Goal: Task Accomplishment & Management: Manage account settings

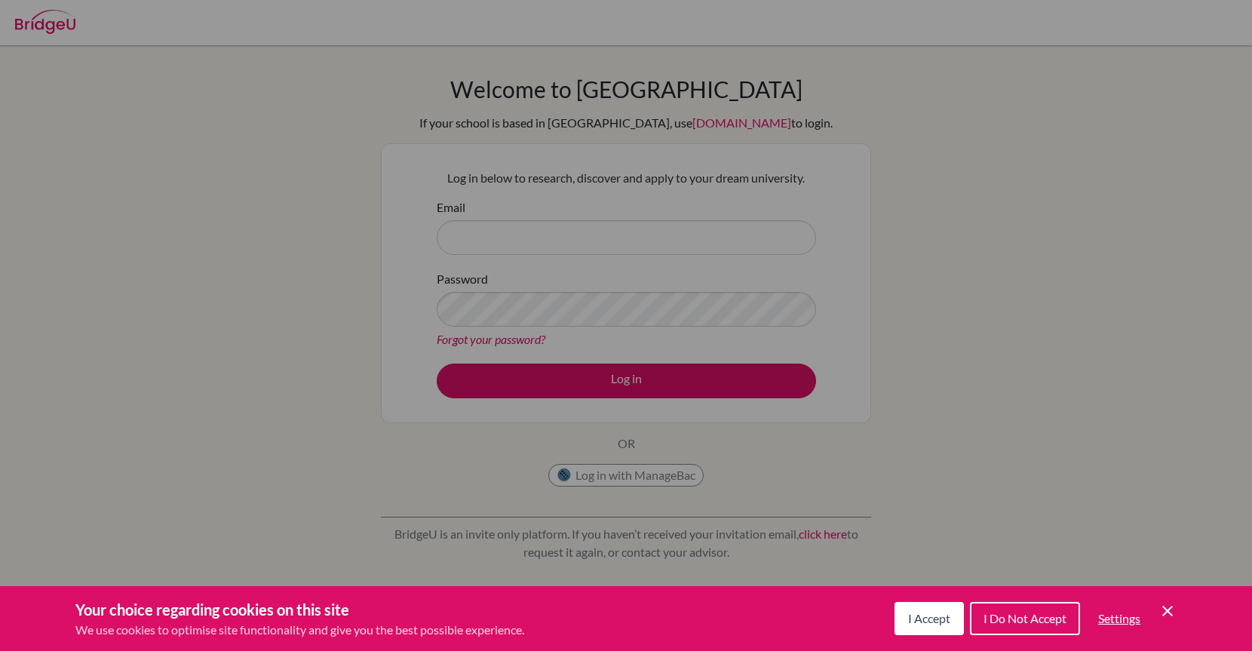
click at [771, 170] on div "Cookie Preferences" at bounding box center [626, 325] width 1252 height 651
click at [733, 244] on div "Cookie Preferences" at bounding box center [626, 325] width 1252 height 651
click at [949, 621] on button "I Accept" at bounding box center [928, 618] width 69 height 33
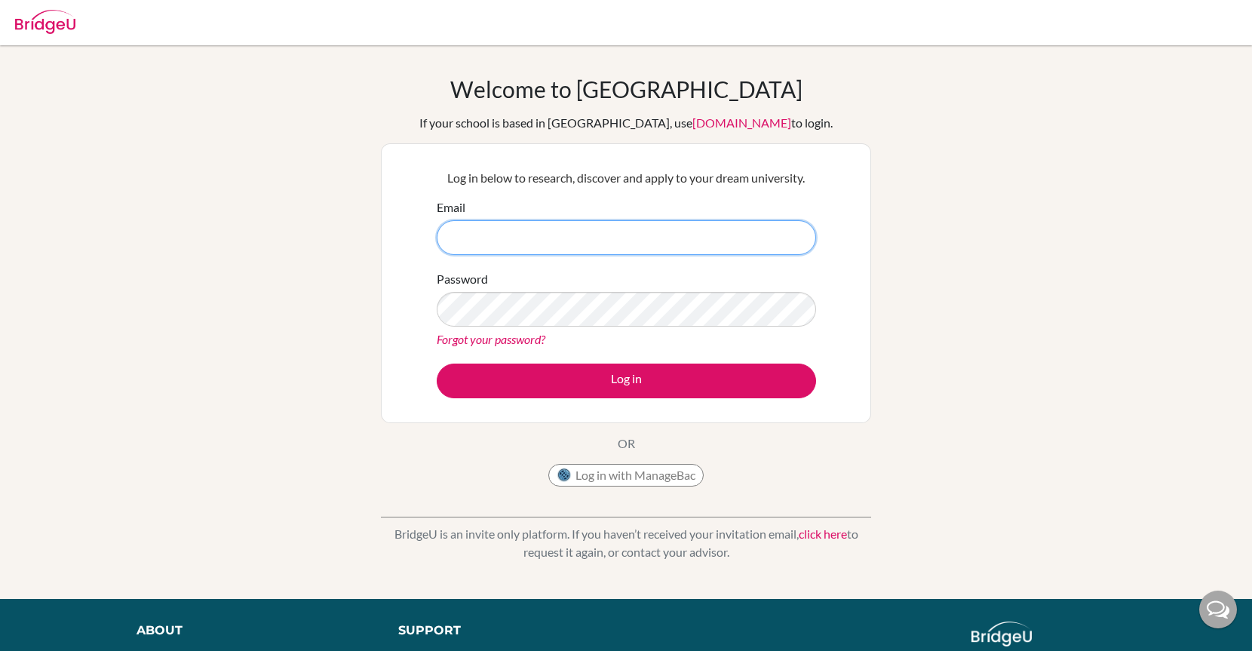
click at [756, 240] on input "Email" at bounding box center [626, 237] width 379 height 35
type input "[EMAIL_ADDRESS][DOMAIN_NAME]"
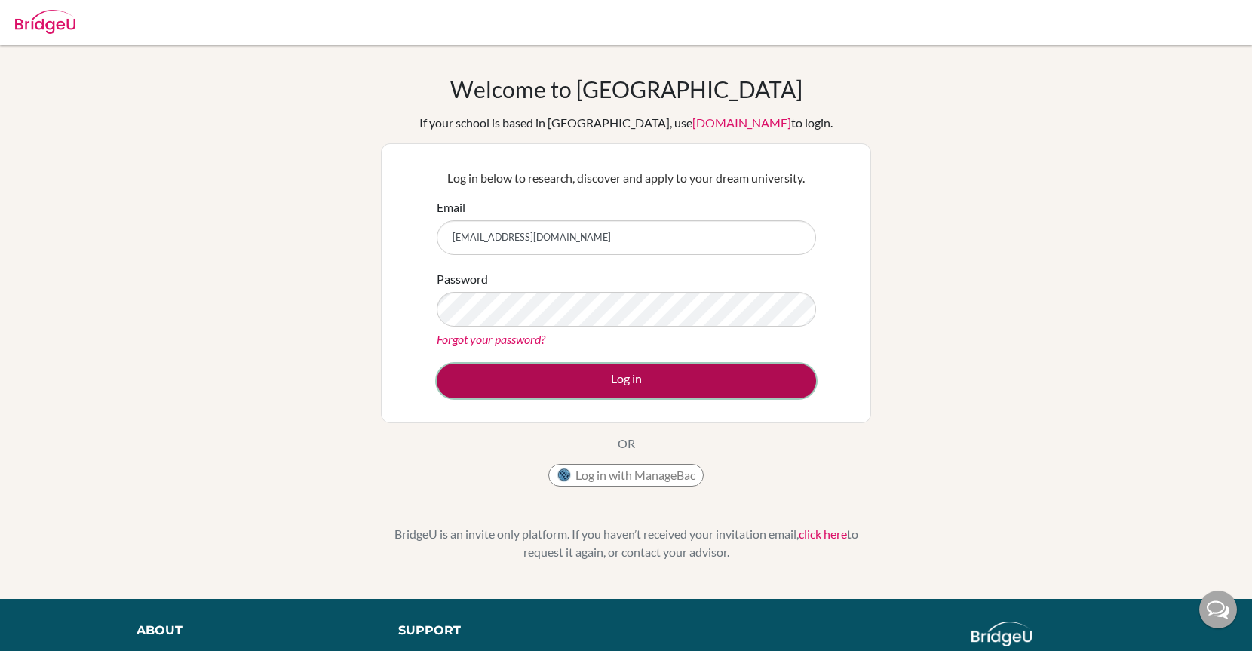
click at [615, 385] on button "Log in" at bounding box center [626, 380] width 379 height 35
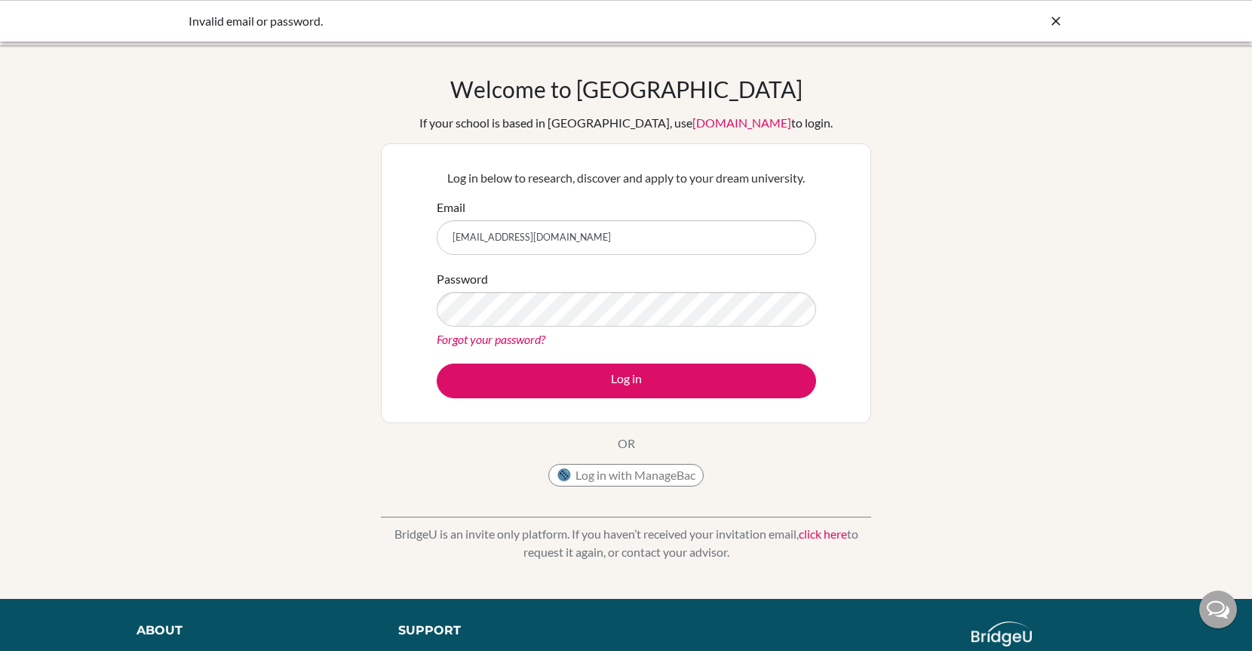
click at [449, 343] on link "Forgot your password?" at bounding box center [491, 339] width 109 height 14
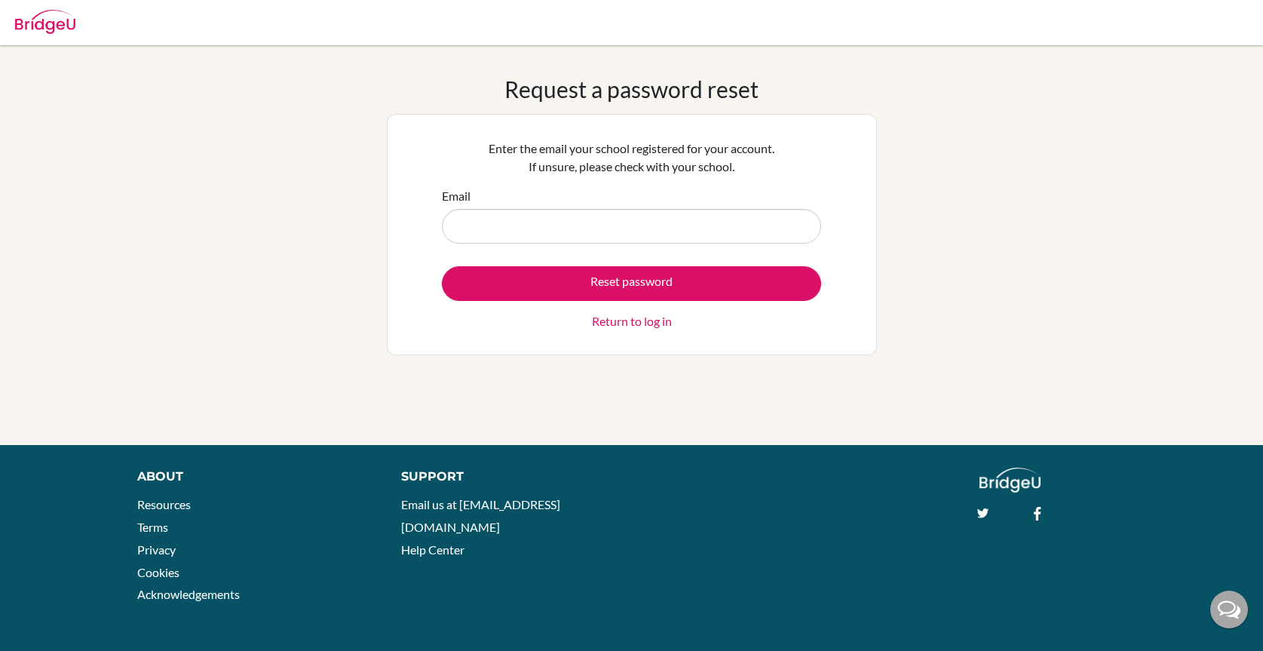
click at [518, 222] on input "Email" at bounding box center [631, 226] width 379 height 35
type input "[EMAIL_ADDRESS][DOMAIN_NAME]"
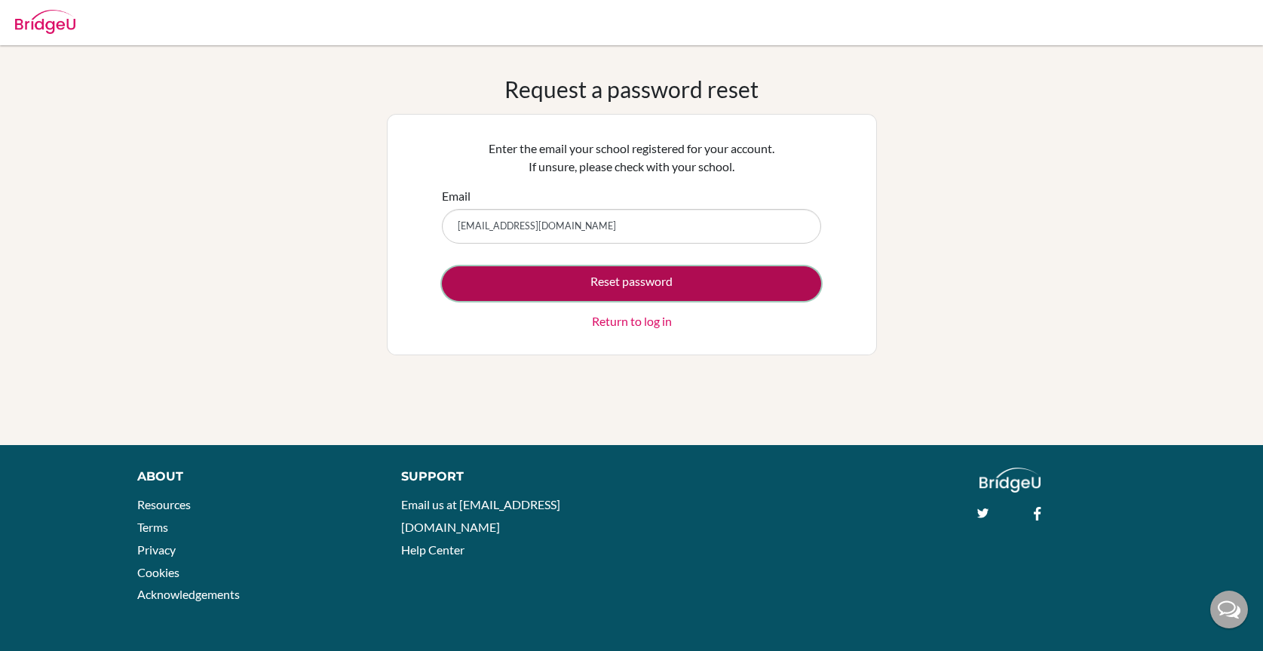
click at [571, 297] on button "Reset password" at bounding box center [631, 283] width 379 height 35
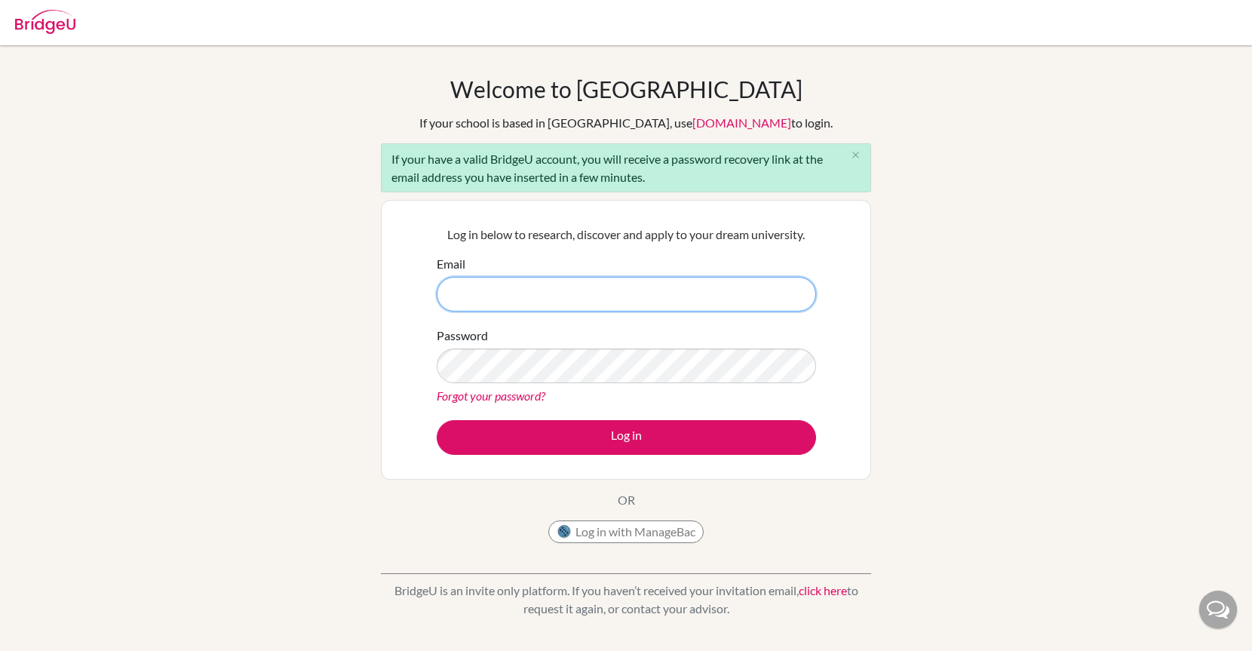
click at [651, 293] on input "Email" at bounding box center [626, 294] width 379 height 35
type input "[EMAIL_ADDRESS][DOMAIN_NAME]"
click at [812, 590] on link "click here" at bounding box center [823, 590] width 48 height 14
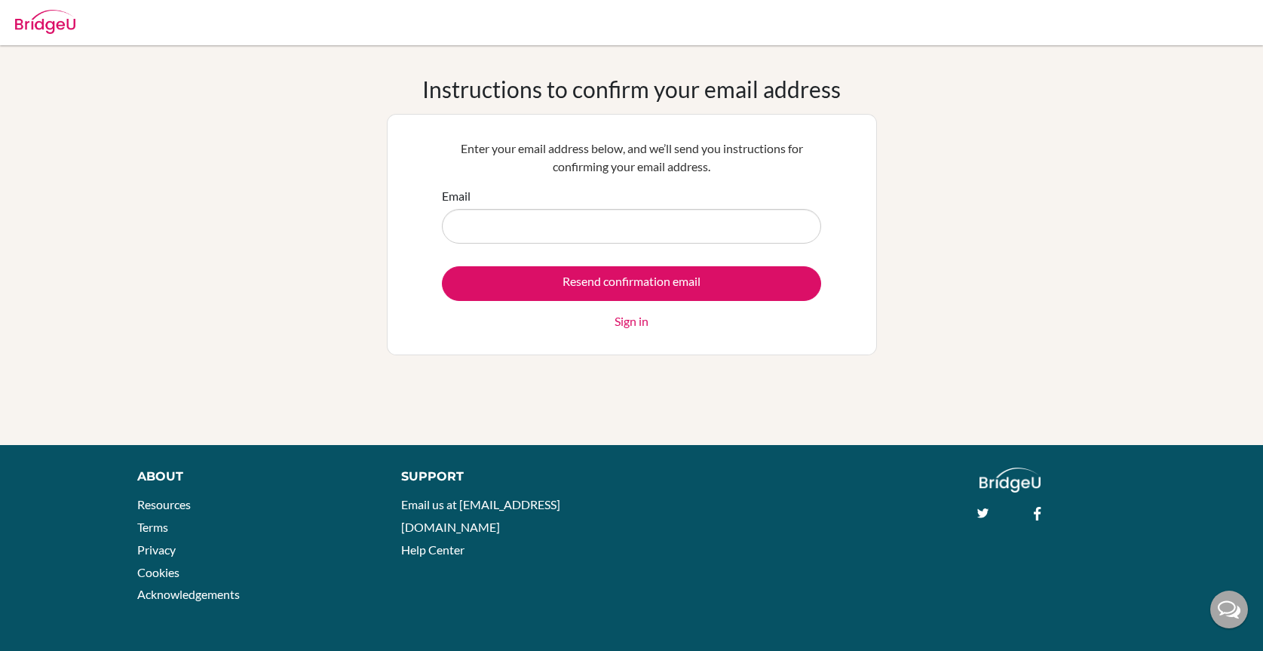
click at [667, 225] on input "Email" at bounding box center [631, 226] width 379 height 35
type input "[EMAIL_ADDRESS][DOMAIN_NAME]"
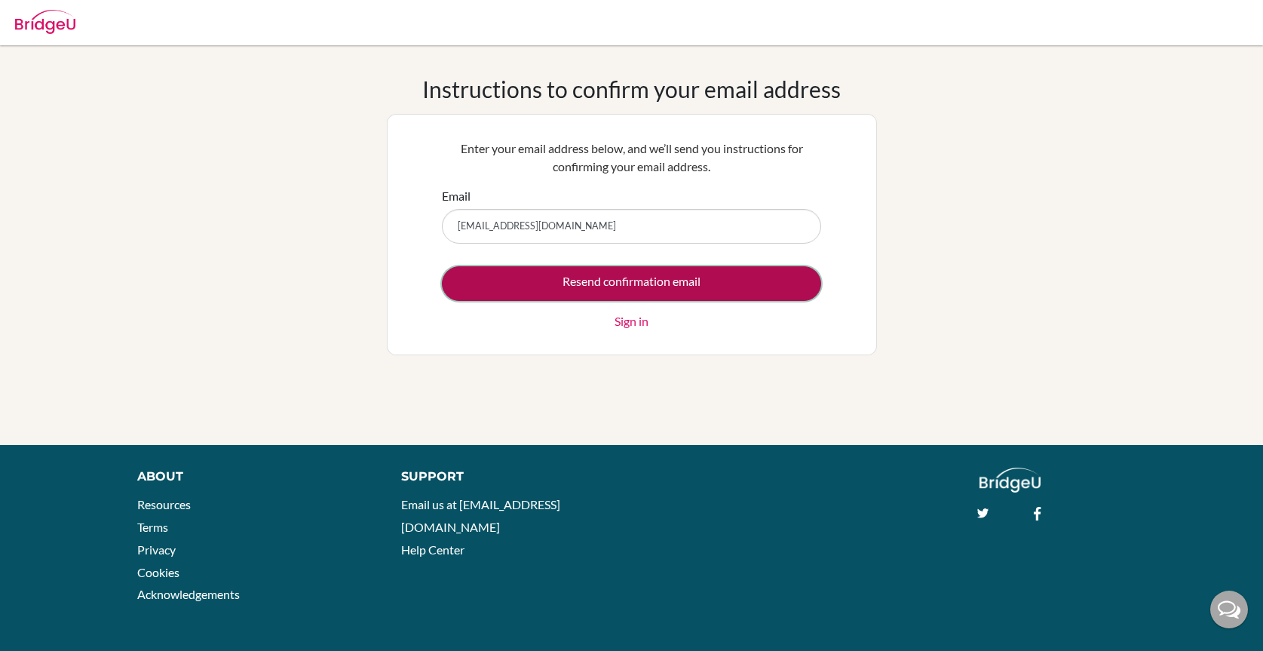
click at [636, 287] on input "Resend confirmation email" at bounding box center [631, 283] width 379 height 35
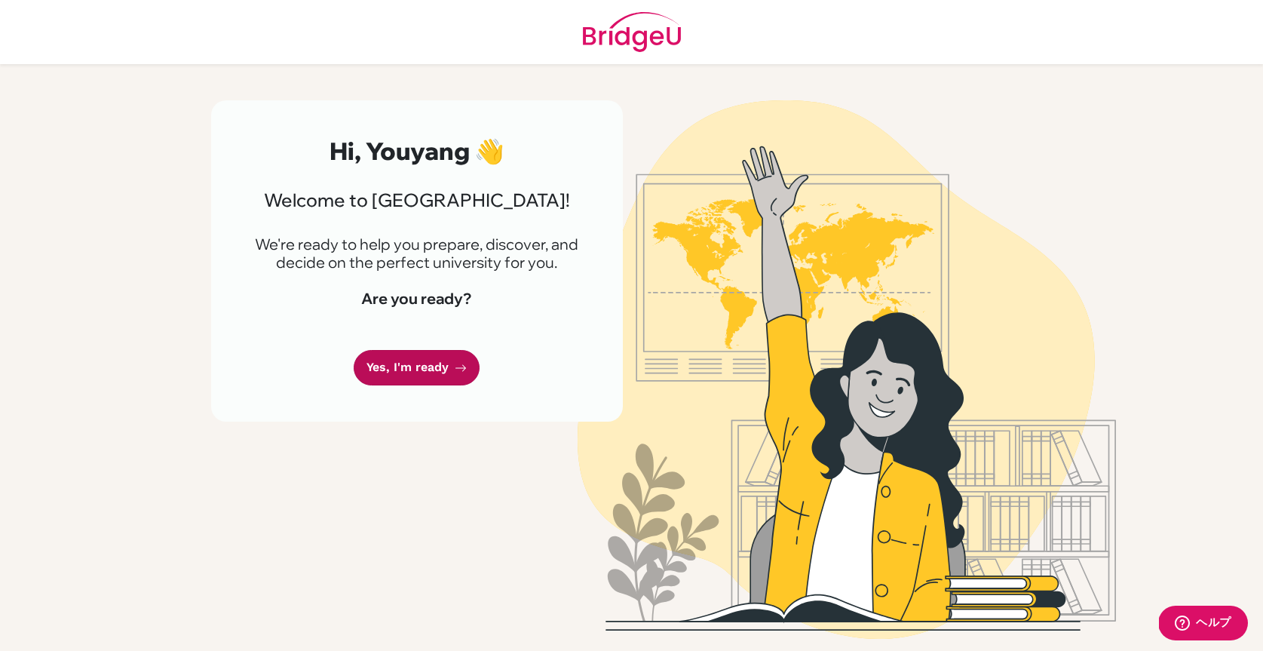
click at [451, 350] on link "Yes, I'm ready" at bounding box center [417, 367] width 126 height 35
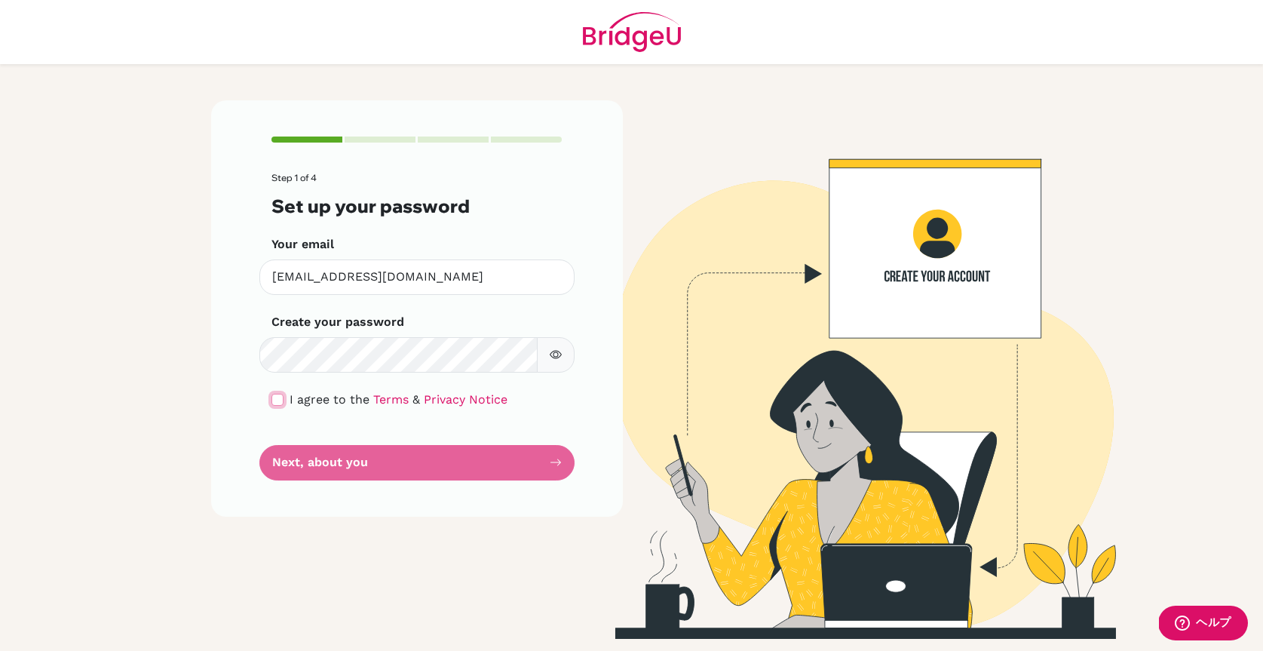
click at [274, 396] on input "checkbox" at bounding box center [277, 400] width 12 height 12
checkbox input "true"
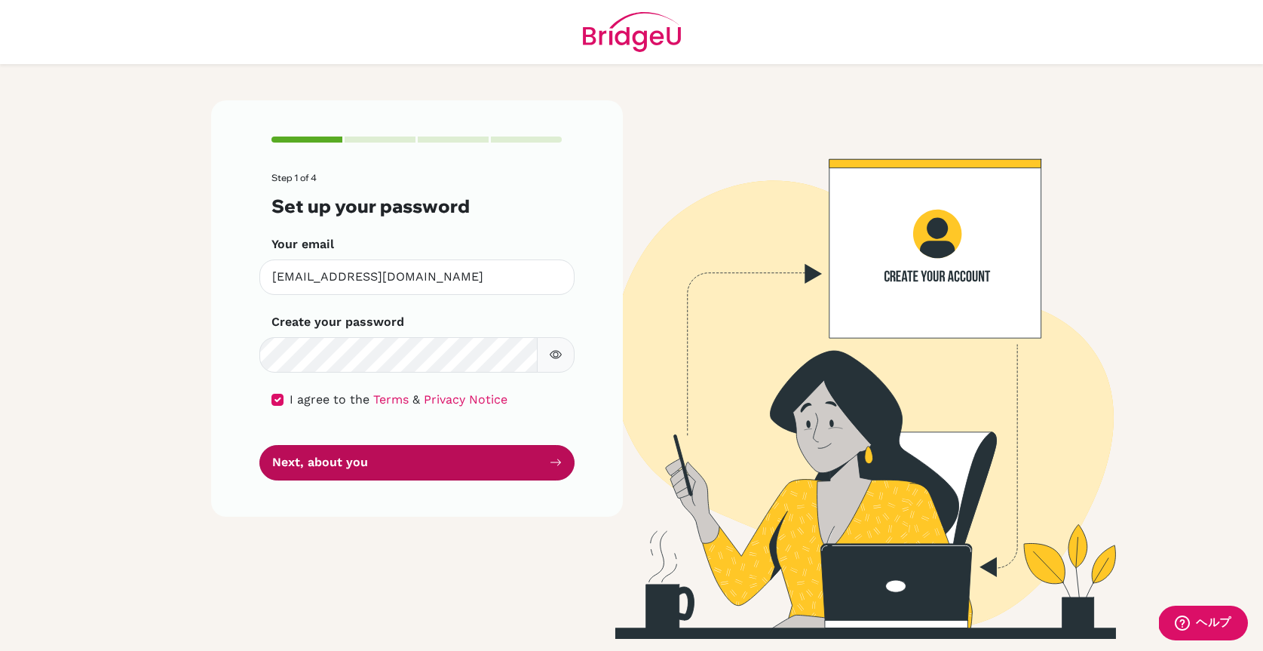
click at [376, 468] on button "Next, about you" at bounding box center [416, 462] width 315 height 35
